Goal: Information Seeking & Learning: Learn about a topic

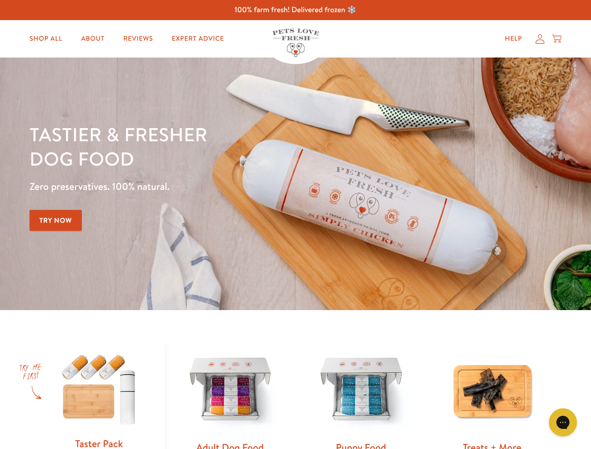
click at [295, 225] on div "Tastier & fresher dog food Zero preservatives. 100% natural. Try Now" at bounding box center [206, 184] width 355 height 124
click at [563, 423] on icon "Open gorgias live chat" at bounding box center [562, 422] width 9 height 9
